Goal: Use online tool/utility: Utilize a website feature to perform a specific function

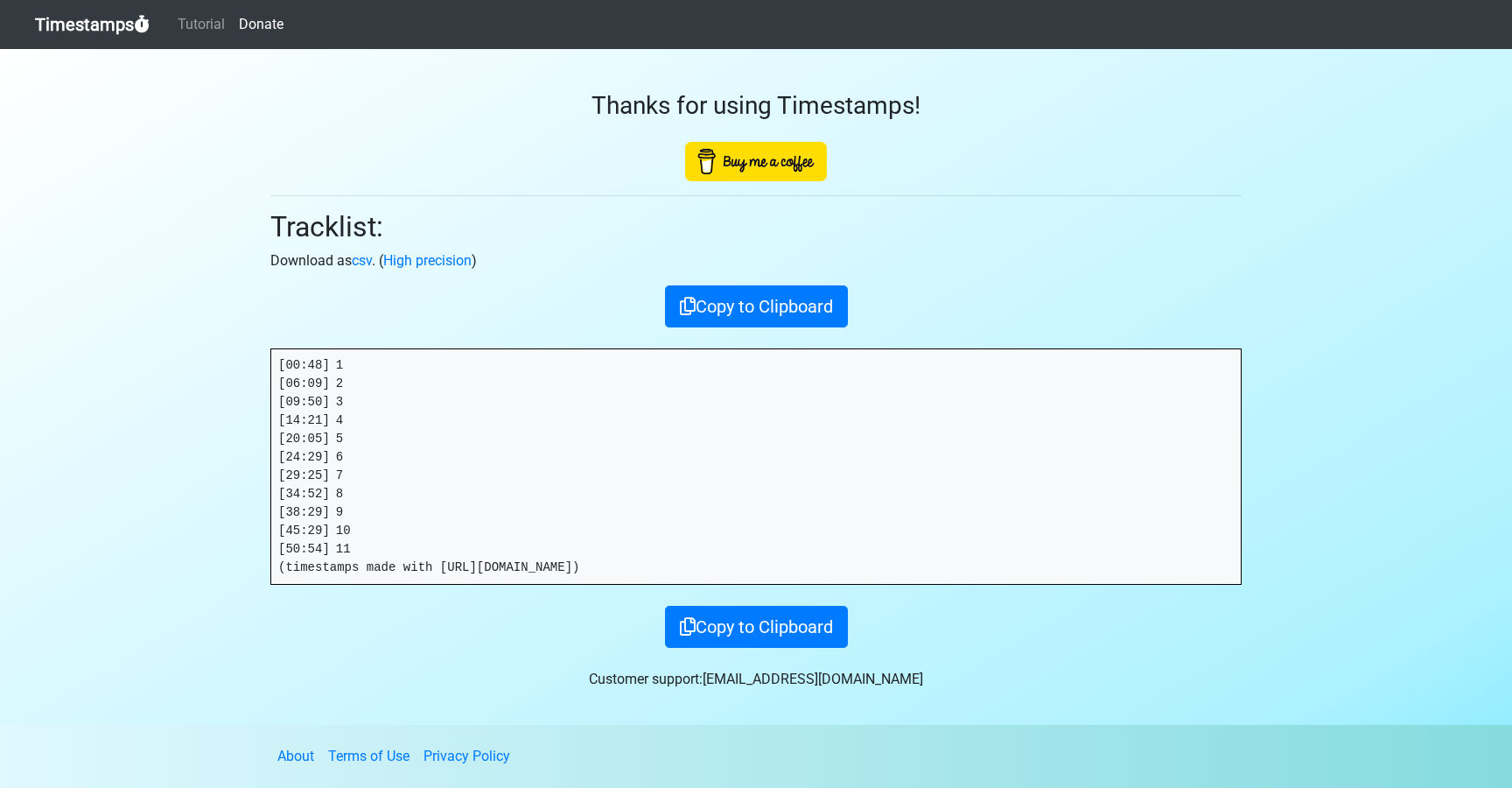
click at [92, 26] on link "Timestamps" at bounding box center [92, 24] width 115 height 35
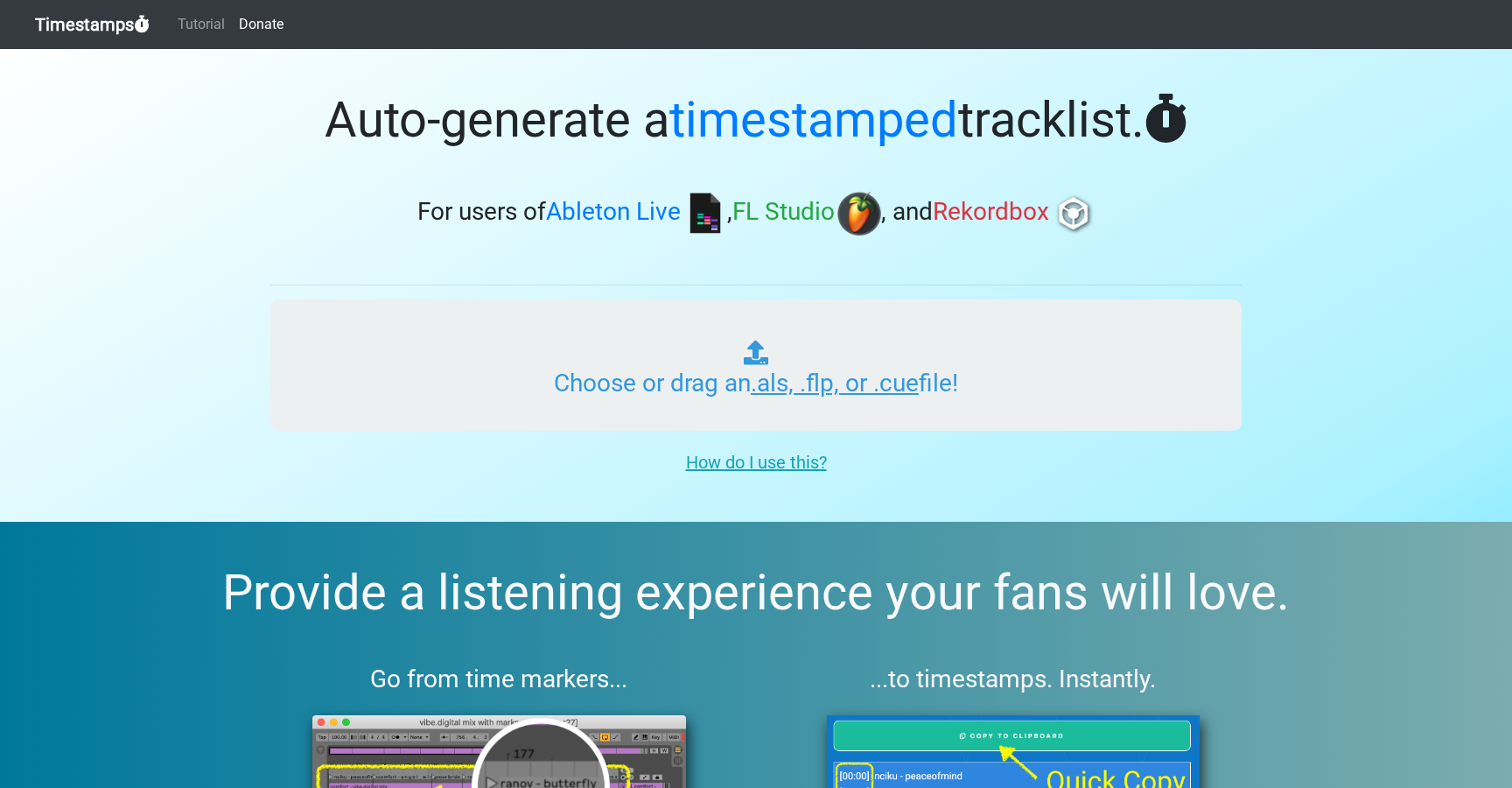
type input "C:\fakepath\OOO #72 (WORLDWIDE).als"
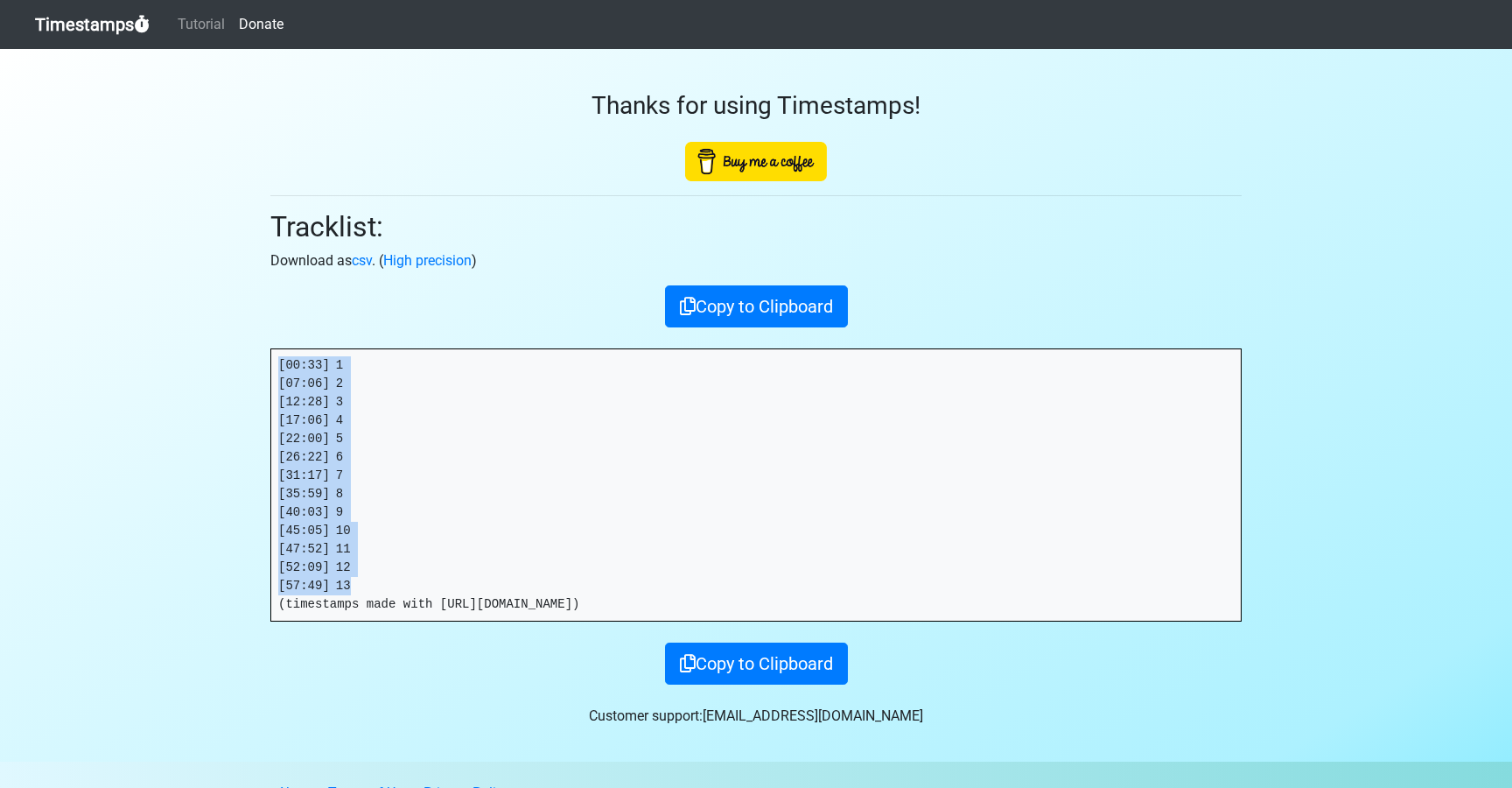
drag, startPoint x: 359, startPoint y: 587, endPoint x: 269, endPoint y: 362, distance: 242.3
click at [269, 362] on div "Thanks for using Timestamps! Tracklist: Download as csv . ( High precision ) Co…" at bounding box center [756, 367] width 998 height 635
copy pre "[00:33] 1 [07:06] 2 [12:28] 3 [17:06] 4 [22:00] 5 [26:22] 6 [31:17] 7 [35:59] 8…"
